Goal: Navigation & Orientation: Find specific page/section

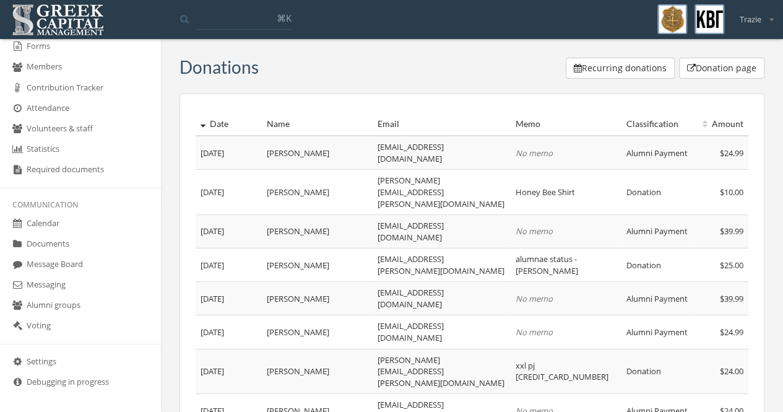
scroll to position [323, 0]
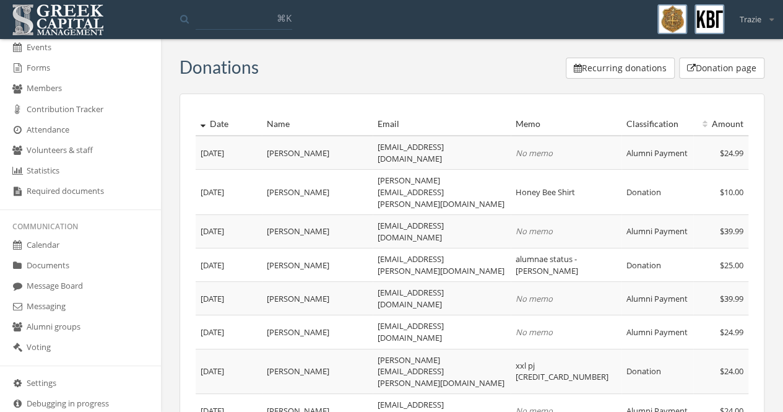
click at [36, 266] on link "Documents" at bounding box center [80, 266] width 161 height 20
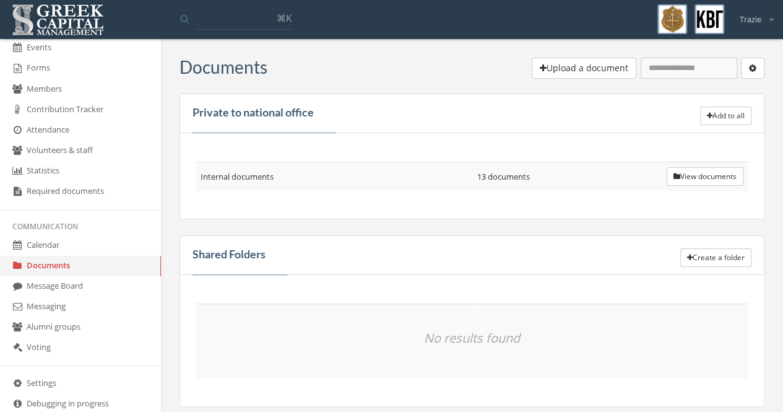
click at [668, 172] on button "View documents" at bounding box center [705, 176] width 77 height 19
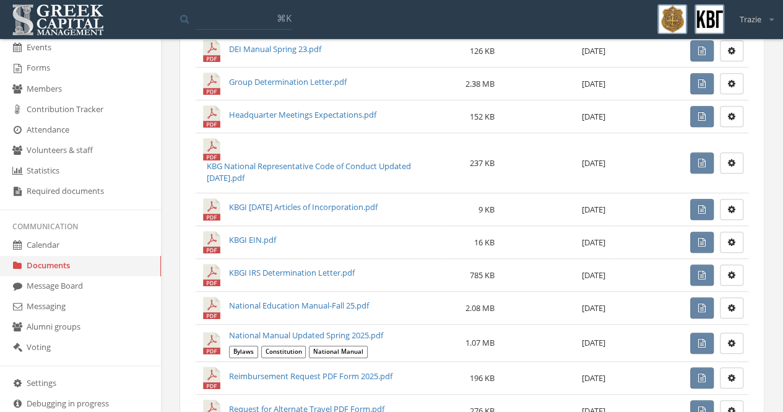
scroll to position [327, 0]
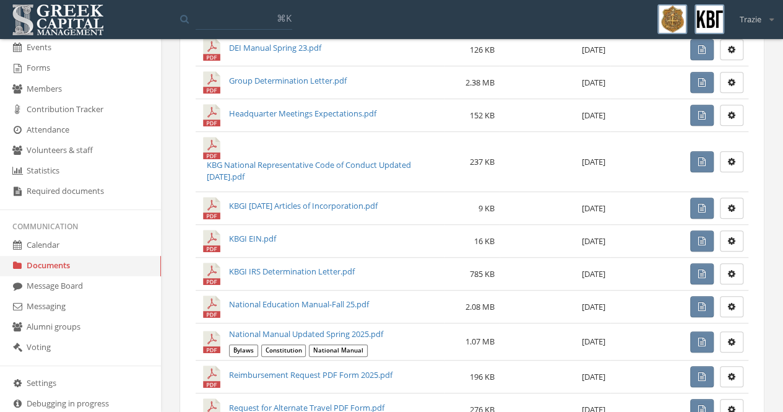
click at [268, 344] on span "Constitution" at bounding box center [283, 350] width 45 height 12
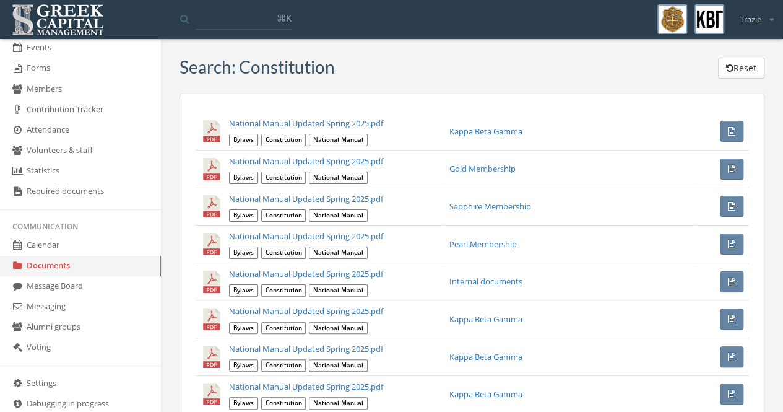
click at [248, 128] on link "National Manual Updated Spring 2025.pdf" at bounding box center [306, 123] width 154 height 11
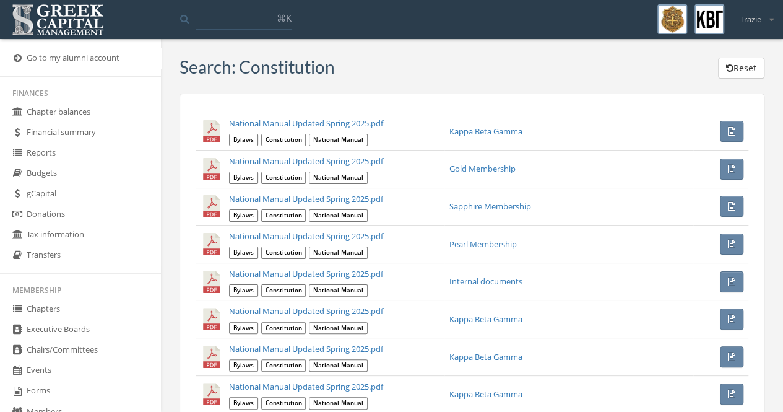
click at [15, 58] on icon at bounding box center [17, 58] width 12 height 11
click at [40, 152] on link "Reports" at bounding box center [80, 153] width 161 height 20
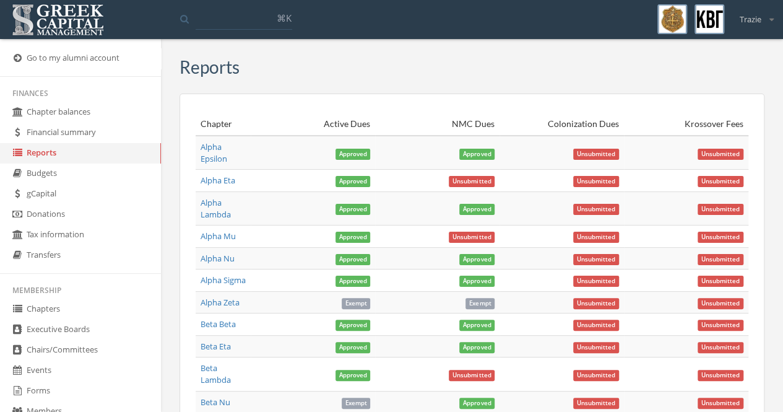
click at [765, 20] on div "Trazie" at bounding box center [753, 14] width 42 height 21
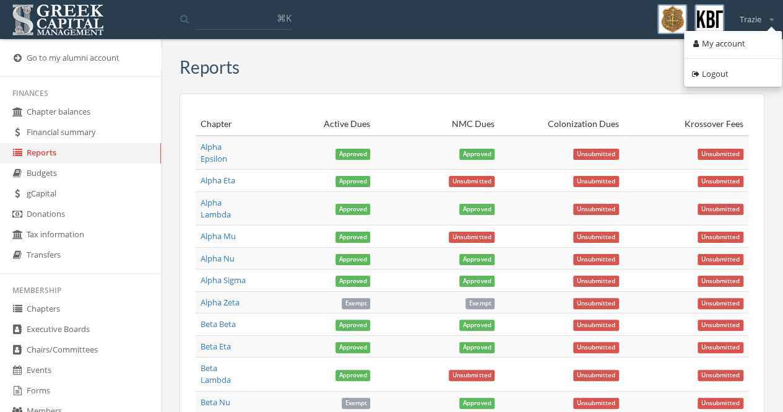
click at [734, 38] on link "My account" at bounding box center [733, 43] width 89 height 19
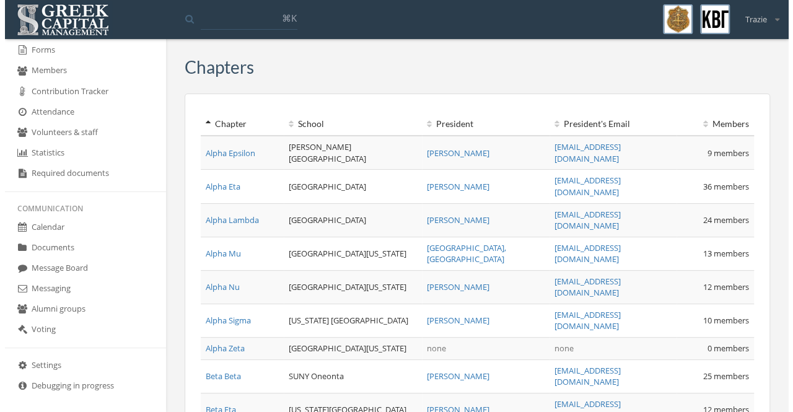
scroll to position [347, 0]
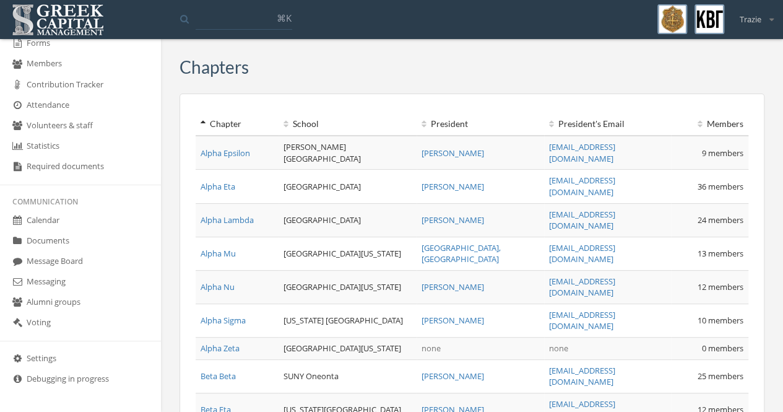
click at [63, 165] on link "Required documents" at bounding box center [80, 167] width 161 height 20
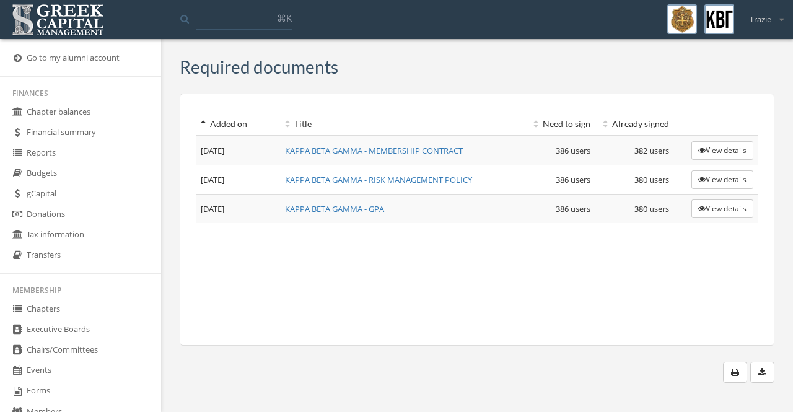
click at [27, 391] on link "Forms" at bounding box center [80, 391] width 161 height 20
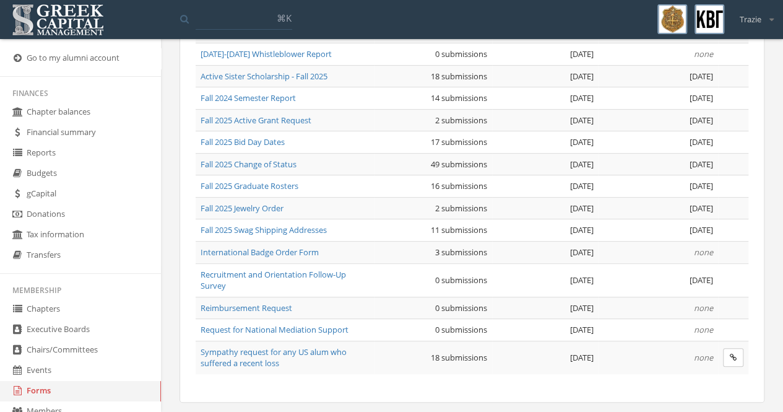
scroll to position [182, 0]
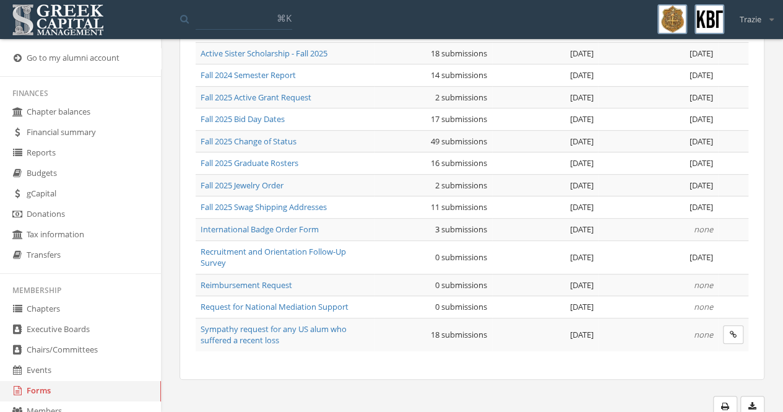
click at [222, 206] on span "Fall 2025 Swag Shipping Addresses" at bounding box center [264, 206] width 126 height 11
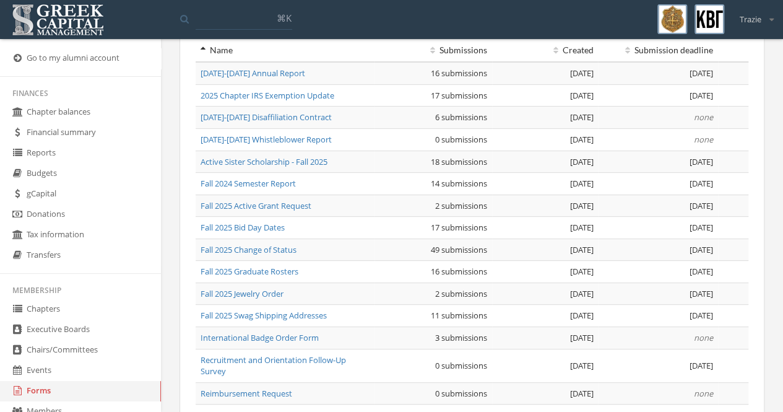
scroll to position [34, 0]
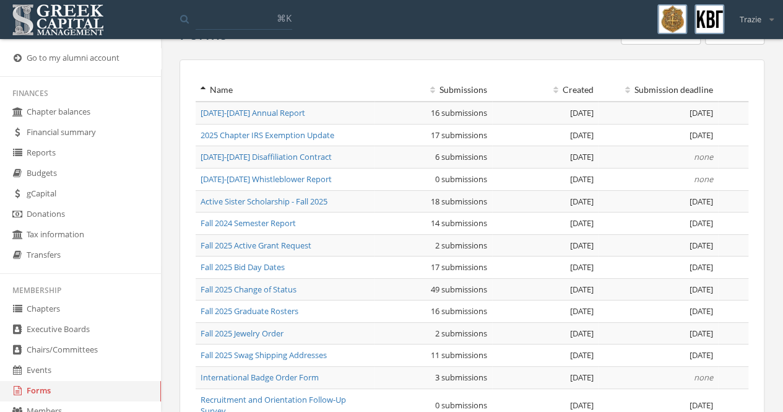
click at [296, 159] on span "[DATE]-[DATE] Disaffiliation Contract" at bounding box center [266, 156] width 131 height 11
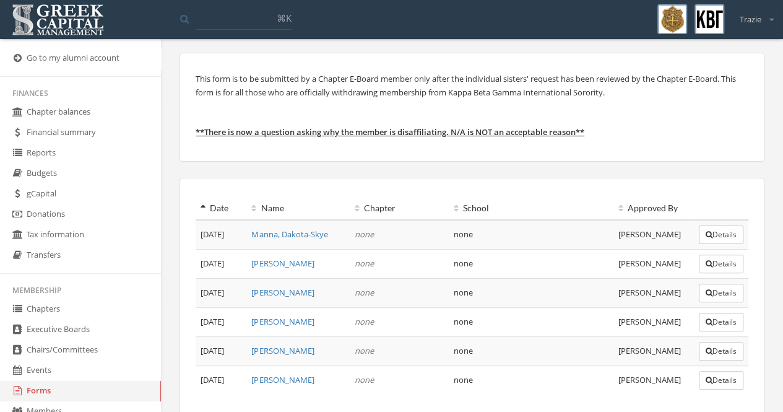
scroll to position [97, 0]
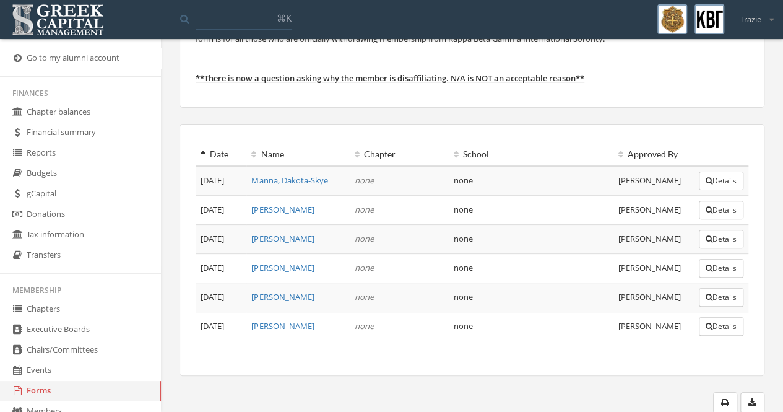
click at [261, 266] on link "[PERSON_NAME]" at bounding box center [282, 267] width 63 height 11
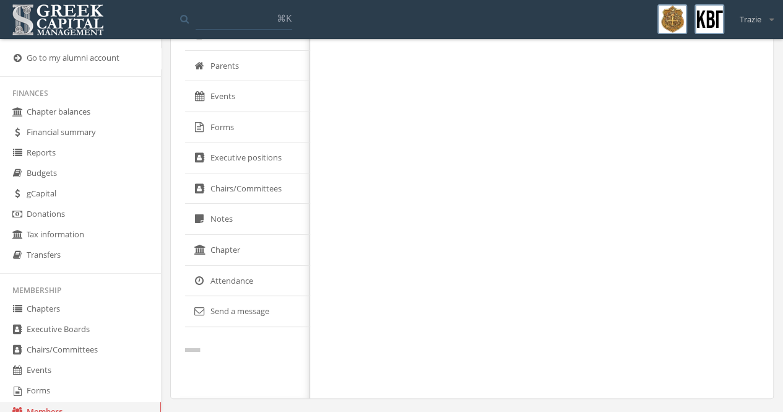
scroll to position [97, 0]
select select "******"
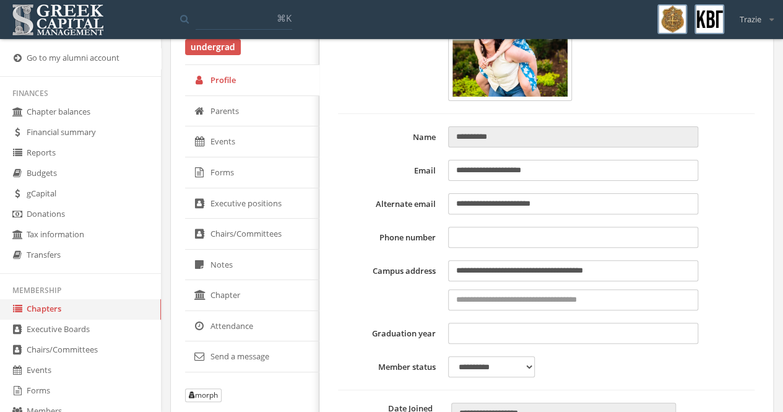
type input "**********"
type input "****"
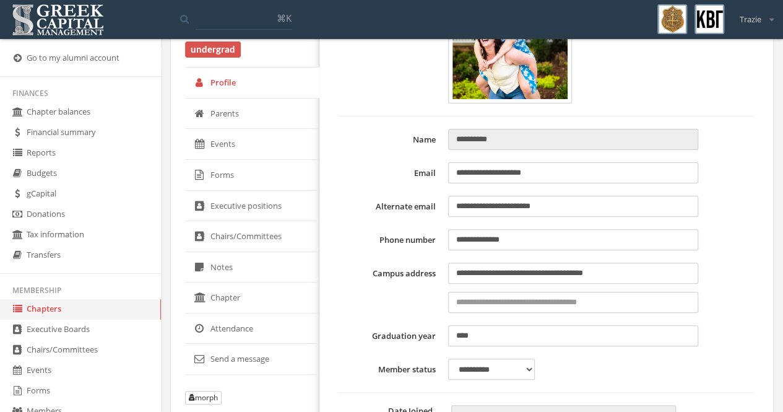
scroll to position [0, 0]
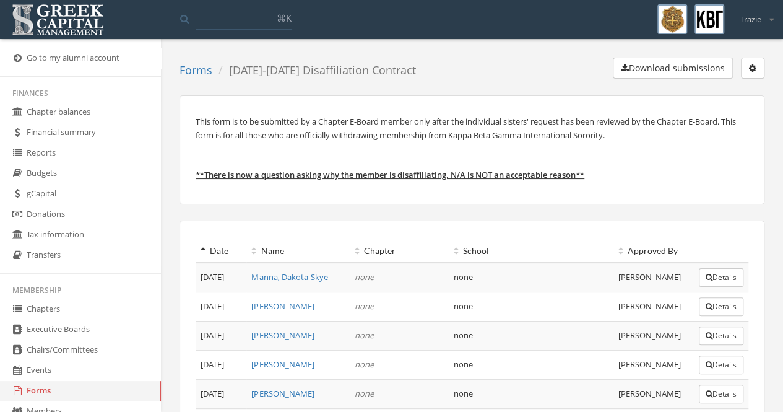
click at [708, 357] on button "Details" at bounding box center [721, 364] width 45 height 19
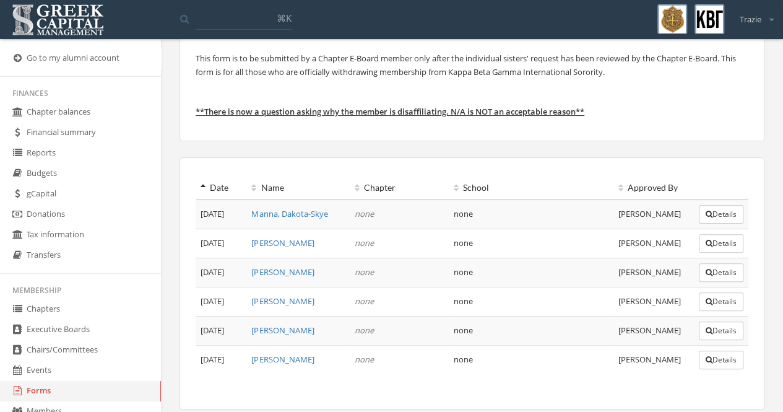
scroll to position [97, 0]
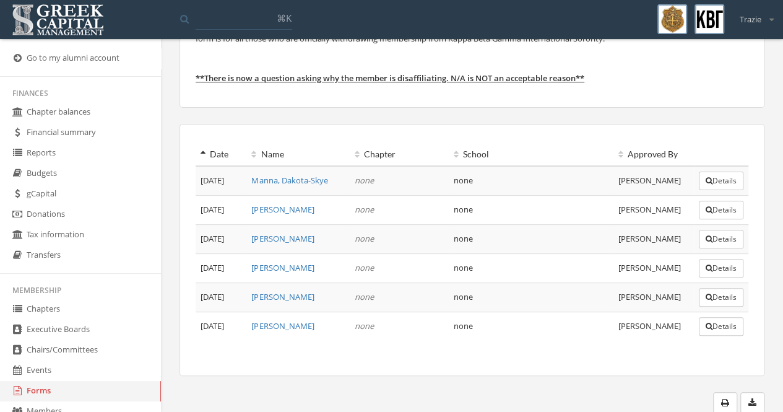
click at [710, 293] on button "Details" at bounding box center [721, 297] width 45 height 19
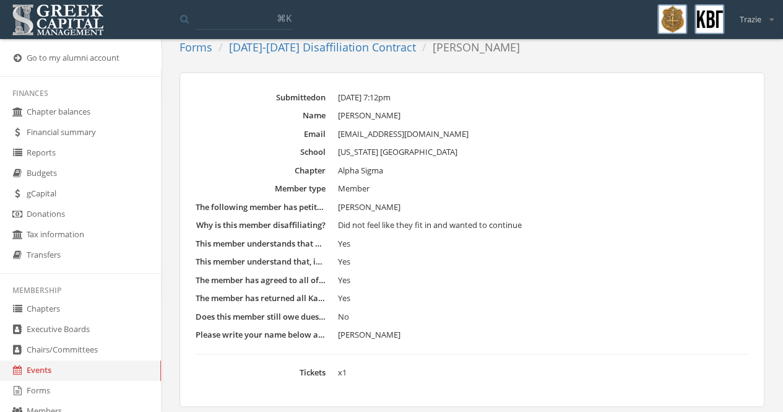
scroll to position [97, 0]
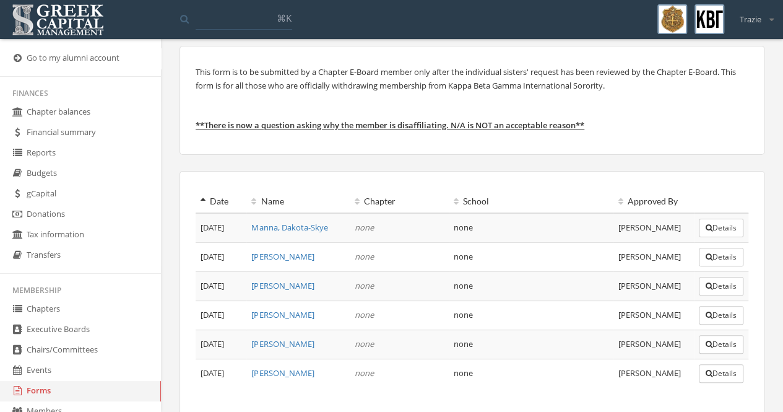
scroll to position [97, 0]
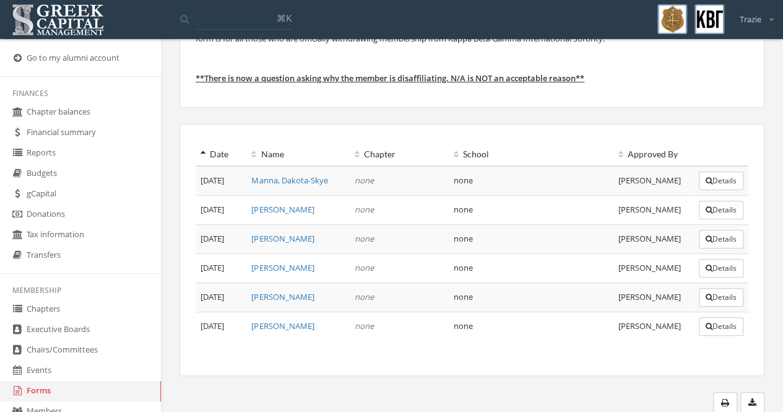
click at [728, 265] on button "Details" at bounding box center [721, 268] width 45 height 19
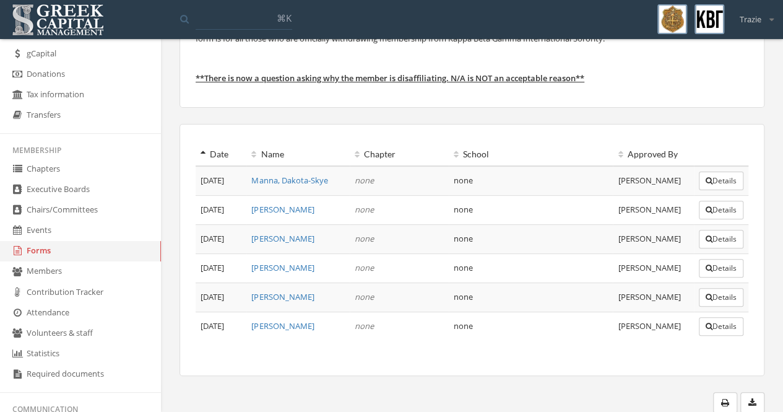
scroll to position [150, 0]
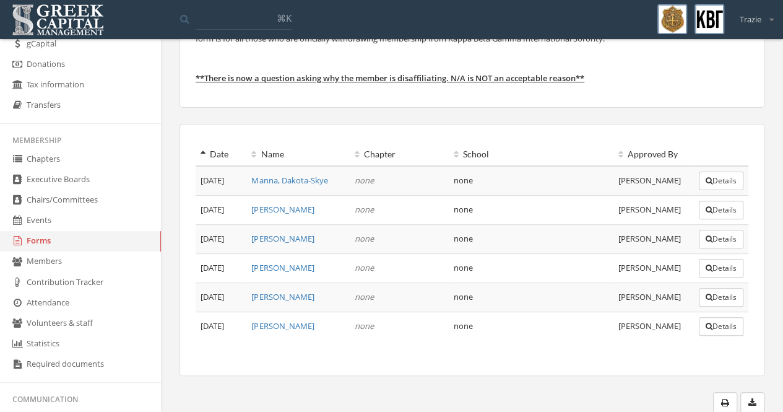
click at [24, 259] on link "Members" at bounding box center [80, 261] width 161 height 20
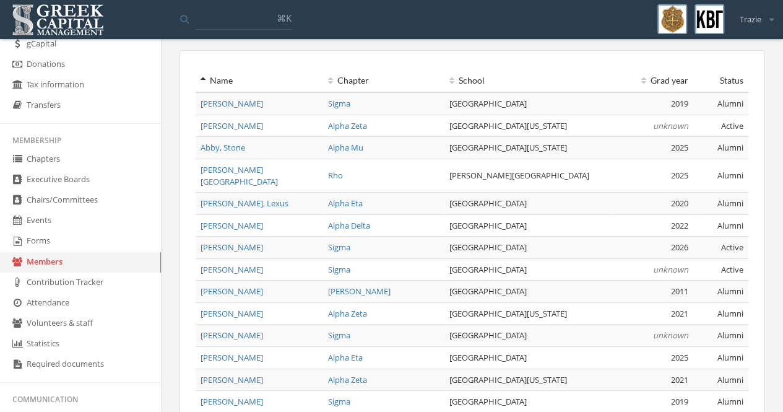
scroll to position [227, 0]
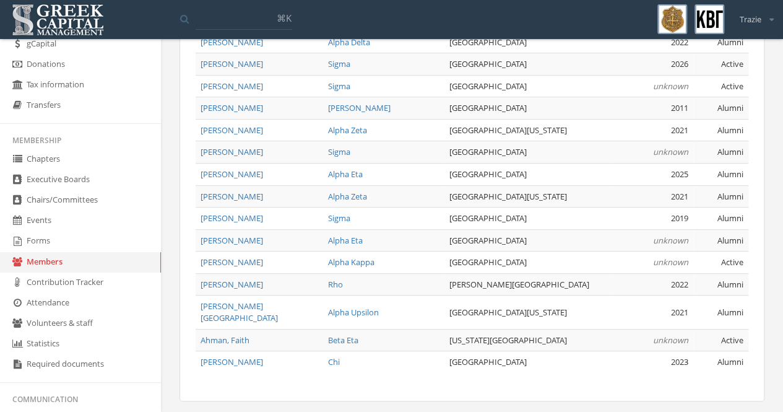
click at [56, 162] on link "Chapters" at bounding box center [80, 159] width 161 height 20
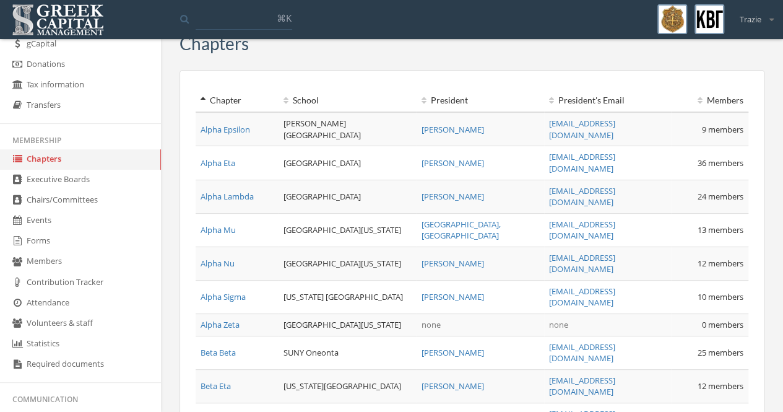
scroll to position [37, 0]
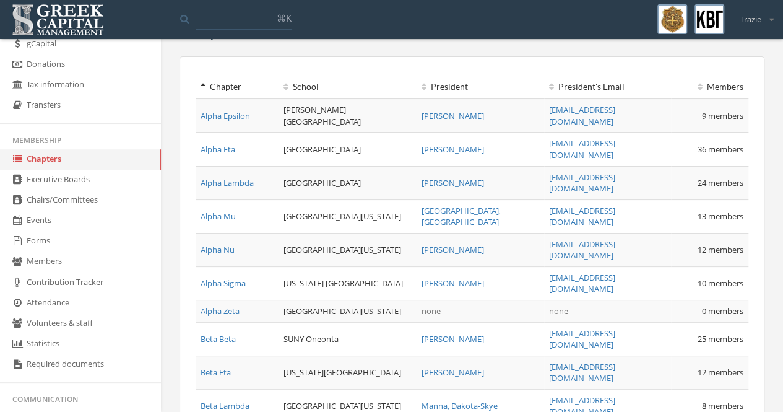
click at [212, 277] on link "Alpha Sigma" at bounding box center [223, 282] width 45 height 11
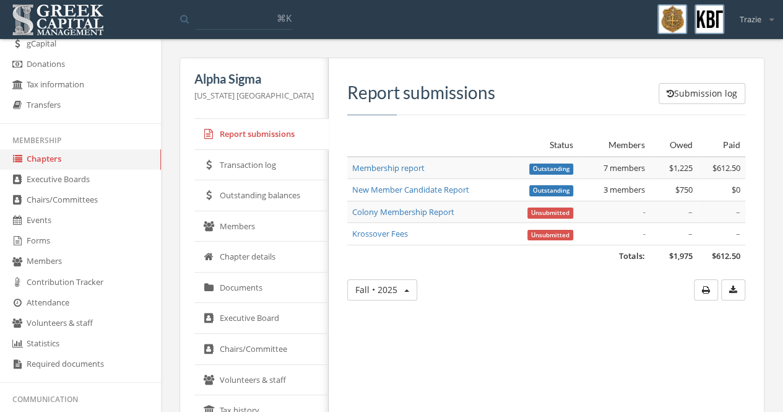
click at [365, 166] on link "Membership report" at bounding box center [388, 167] width 72 height 11
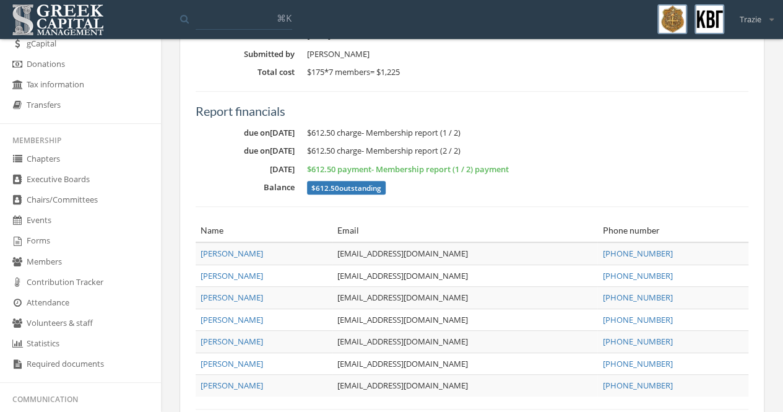
scroll to position [214, 0]
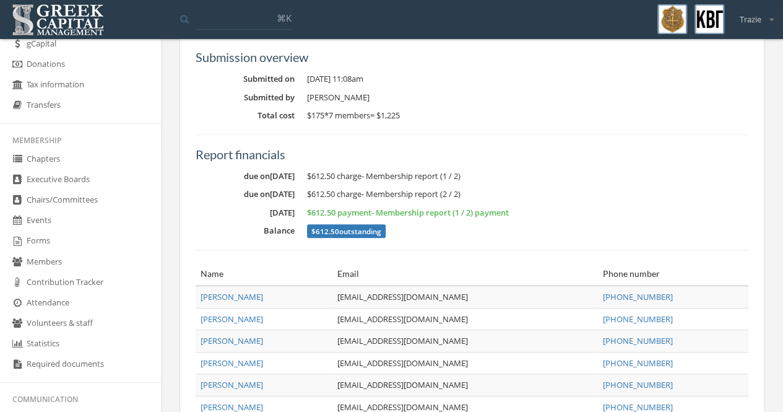
click at [40, 258] on link "Members" at bounding box center [80, 262] width 161 height 20
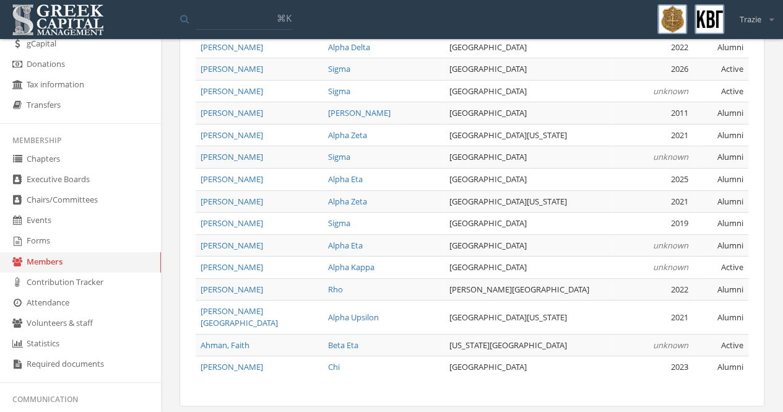
scroll to position [227, 0]
